Goal: Information Seeking & Learning: Compare options

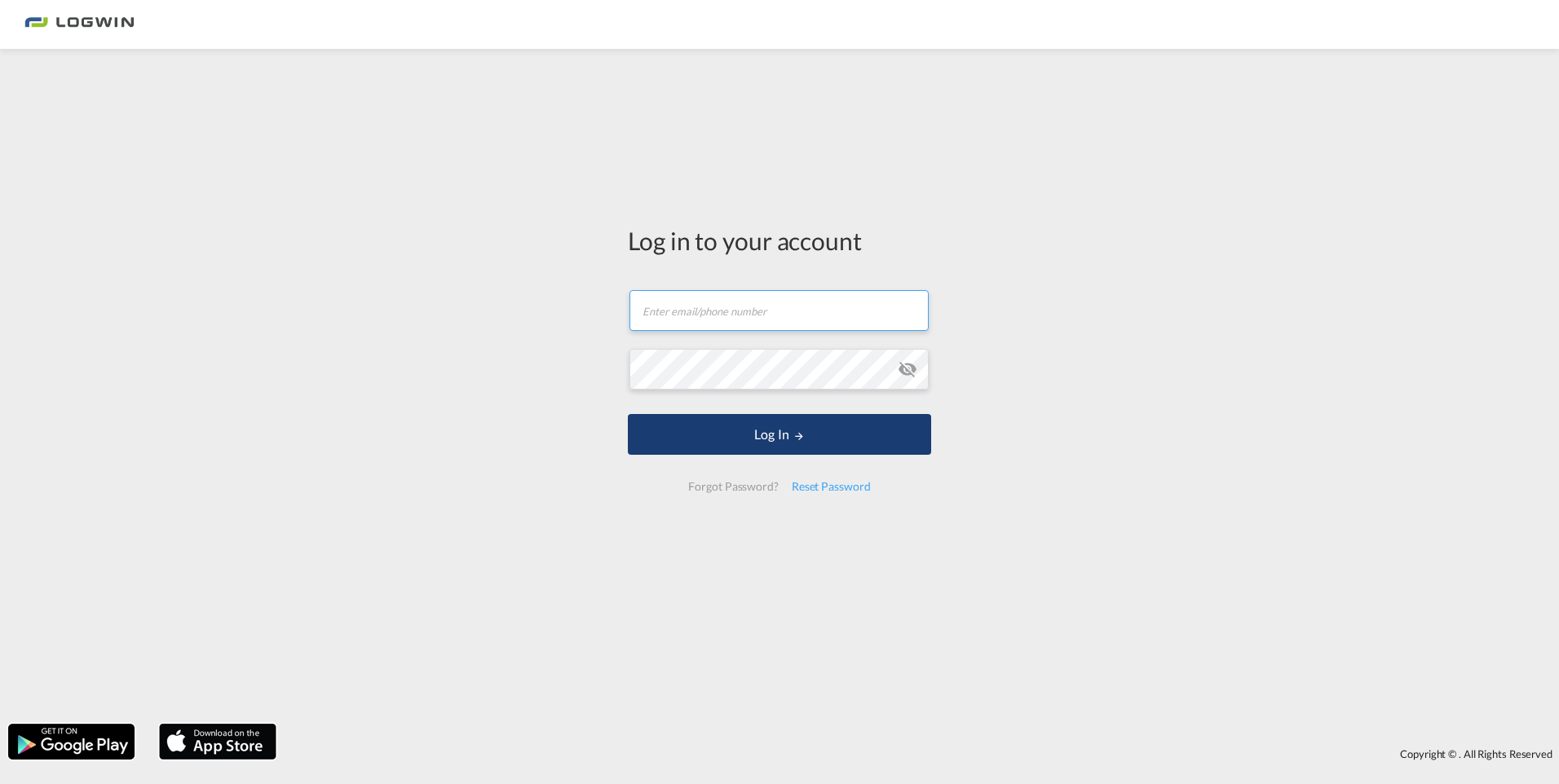
type input "[PERSON_NAME][EMAIL_ADDRESS][PERSON_NAME][DOMAIN_NAME]"
click at [698, 440] on button "Log In" at bounding box center [779, 434] width 303 height 41
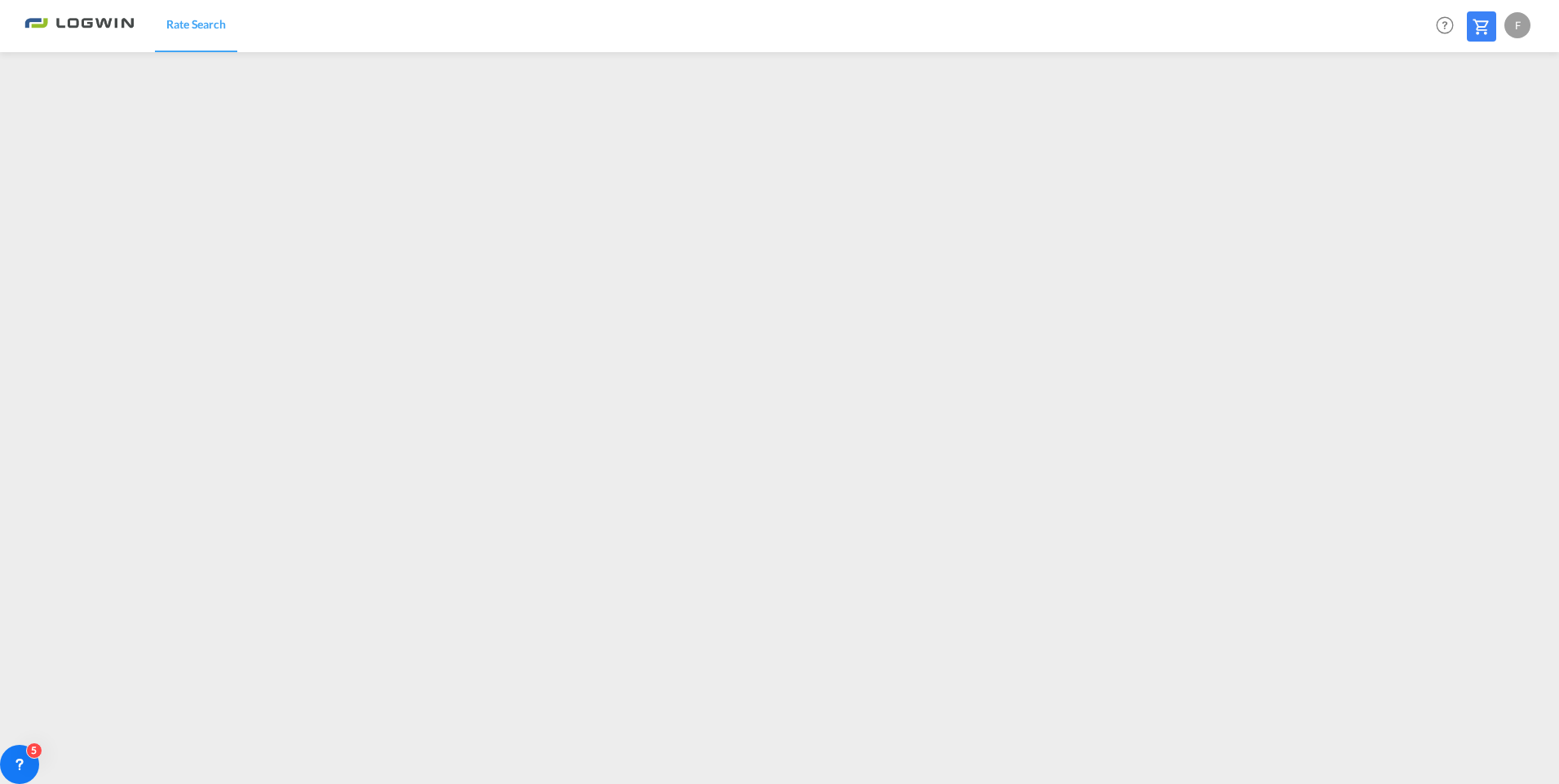
click at [1510, 24] on div "F" at bounding box center [1516, 25] width 26 height 26
click at [1472, 130] on button "Logout" at bounding box center [1499, 124] width 106 height 32
